Goal: Navigation & Orientation: Find specific page/section

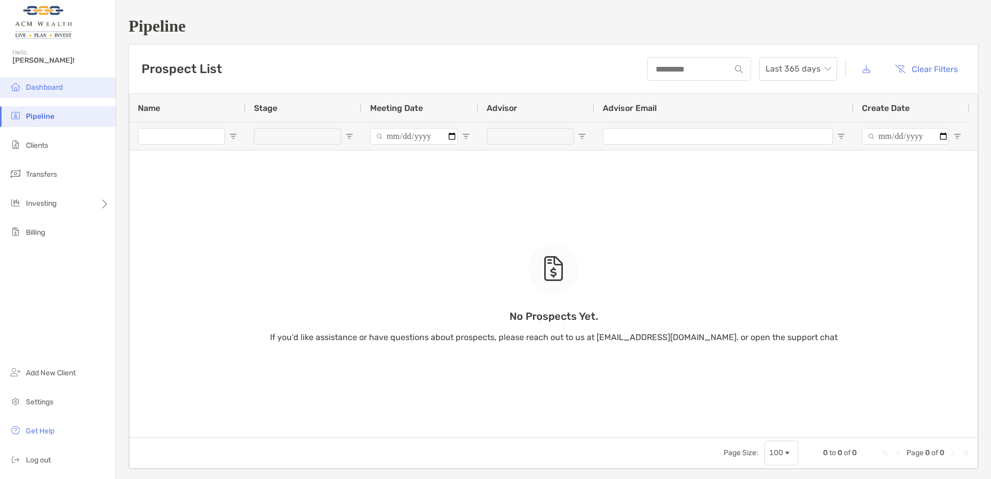
click at [41, 87] on span "Dashboard" at bounding box center [44, 87] width 37 height 9
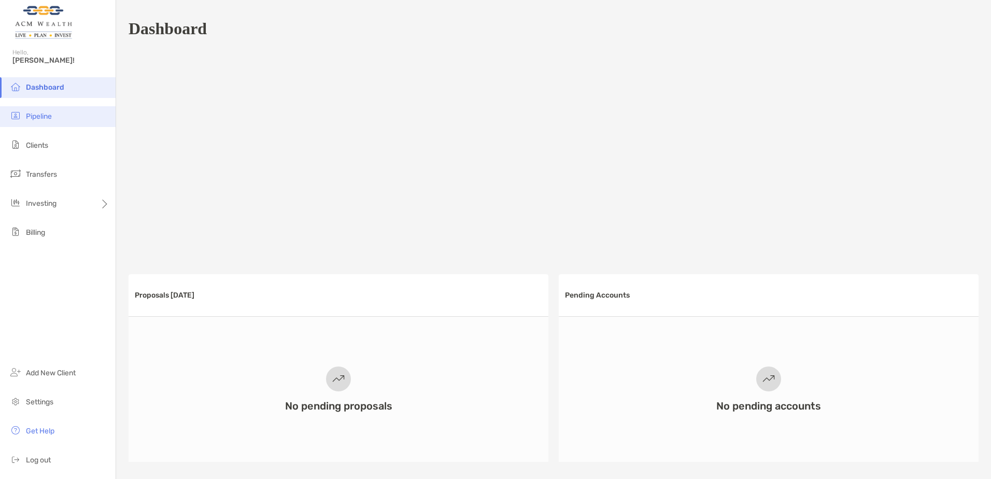
click at [37, 110] on li "Pipeline" at bounding box center [58, 116] width 116 height 21
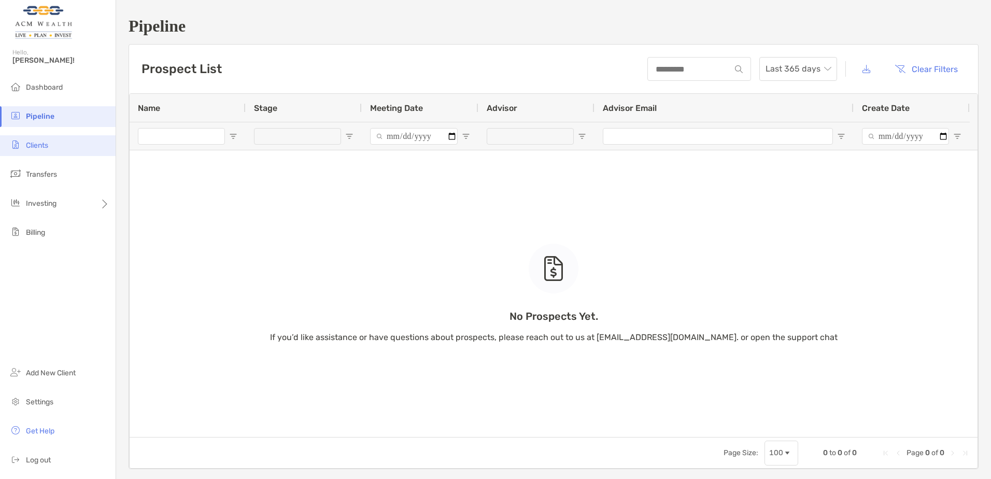
click at [27, 152] on li "Clients" at bounding box center [58, 145] width 116 height 21
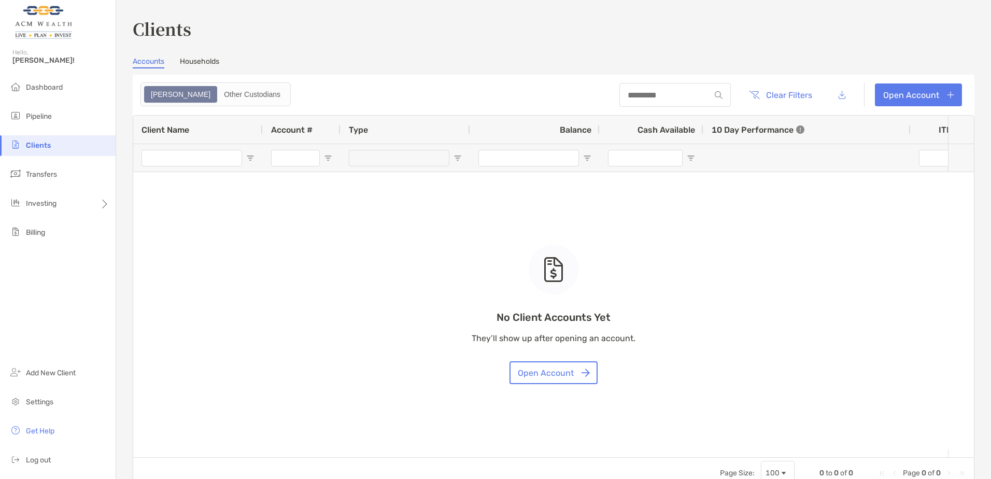
click at [68, 276] on div "Dashboard Pipeline Clients Transfers Investing Billing Add New Client Settings …" at bounding box center [58, 278] width 116 height 402
click at [48, 86] on span "Dashboard" at bounding box center [44, 87] width 37 height 9
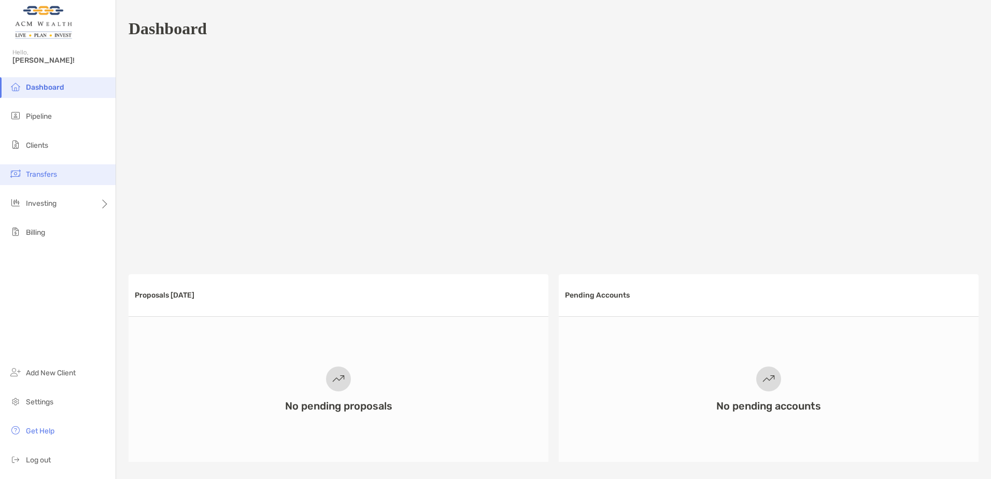
click at [54, 172] on span "Transfers" at bounding box center [41, 174] width 31 height 9
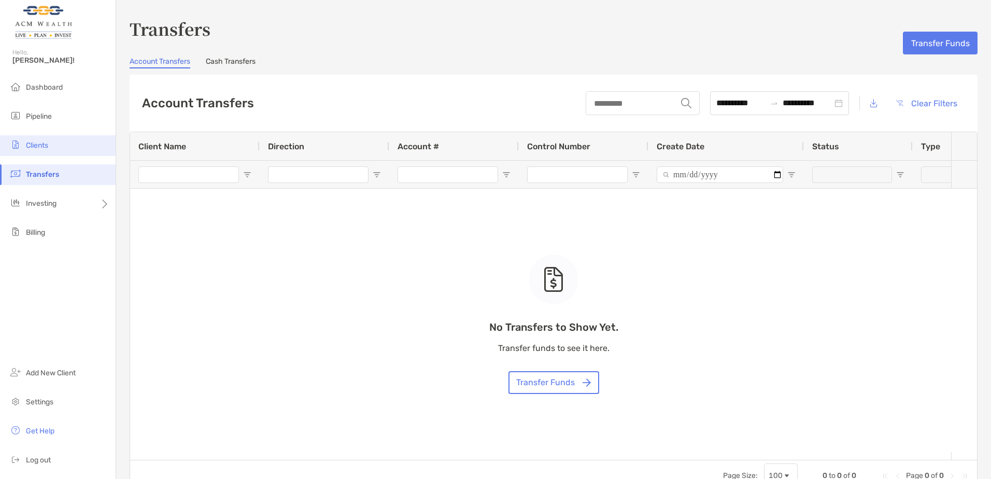
click at [40, 152] on li "Clients" at bounding box center [58, 145] width 116 height 21
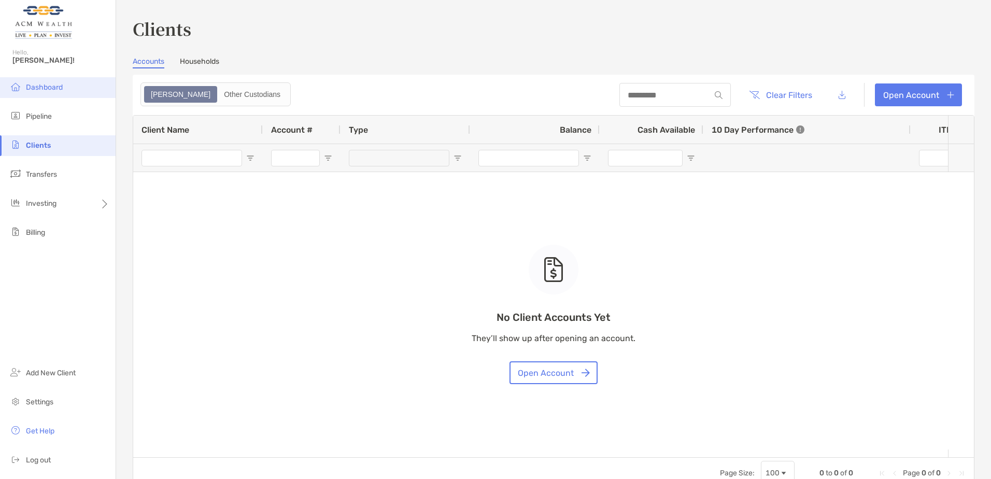
click at [37, 88] on span "Dashboard" at bounding box center [44, 87] width 37 height 9
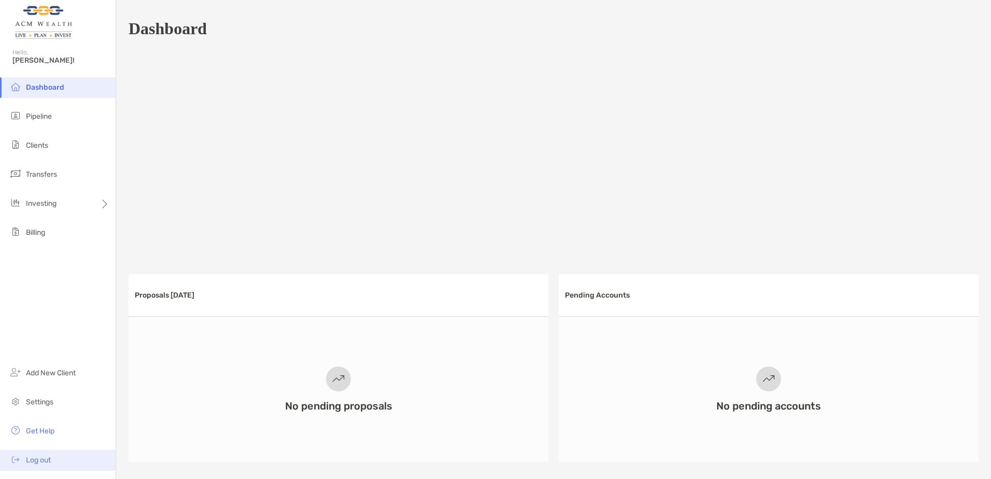
click at [36, 462] on span "Log out" at bounding box center [38, 459] width 25 height 9
